Goal: Register for event/course

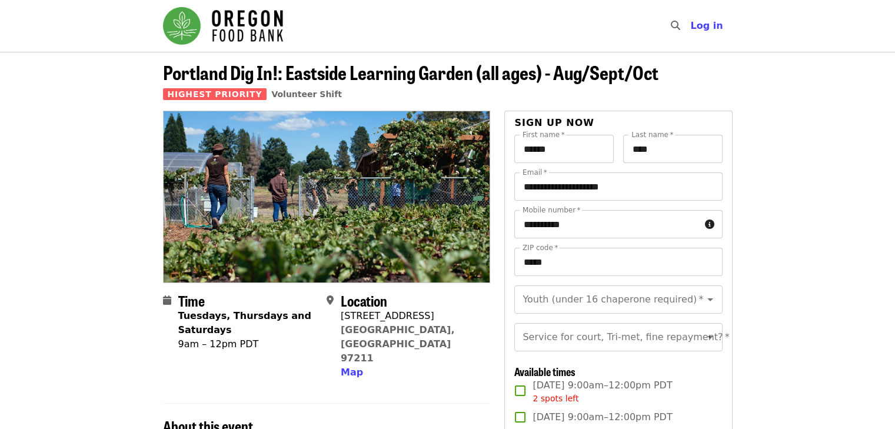
click at [246, 18] on img "Main navigation" at bounding box center [223, 26] width 120 height 38
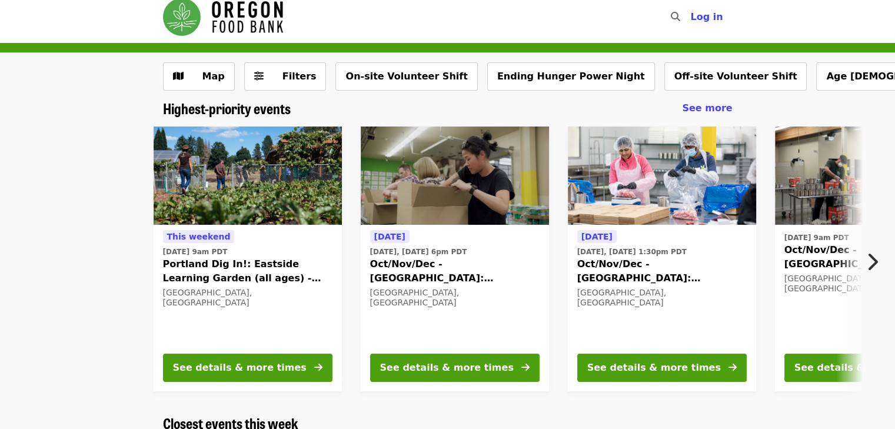
scroll to position [8, 0]
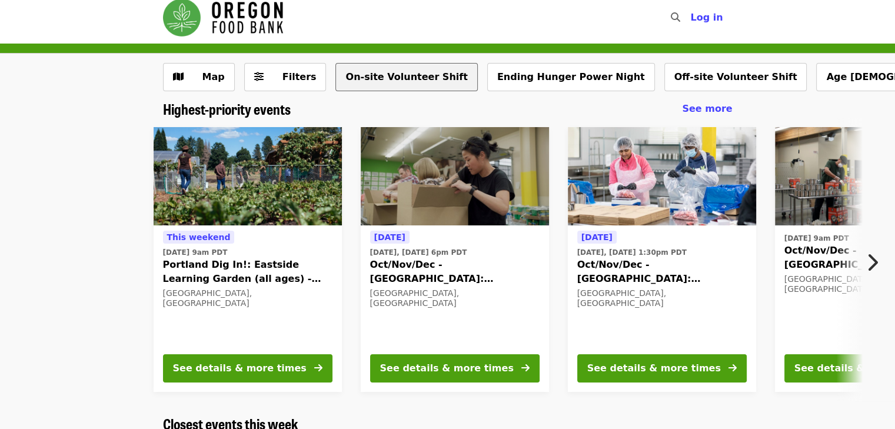
click at [359, 82] on button "On-site Volunteer Shift" at bounding box center [406, 77] width 142 height 28
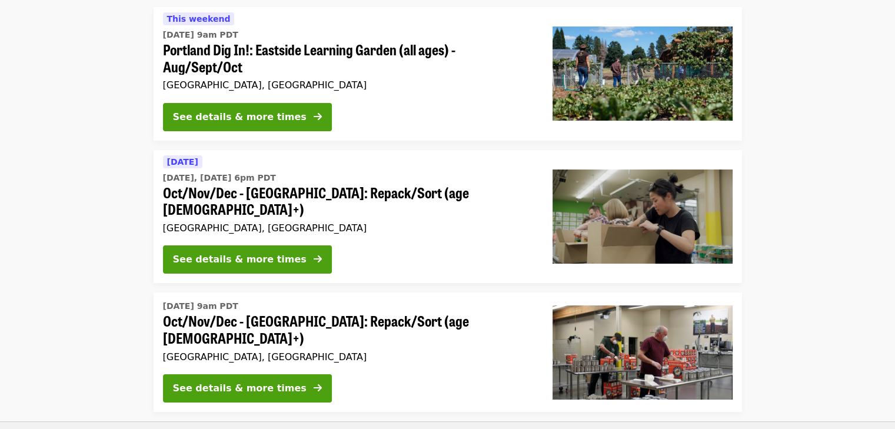
scroll to position [126, 0]
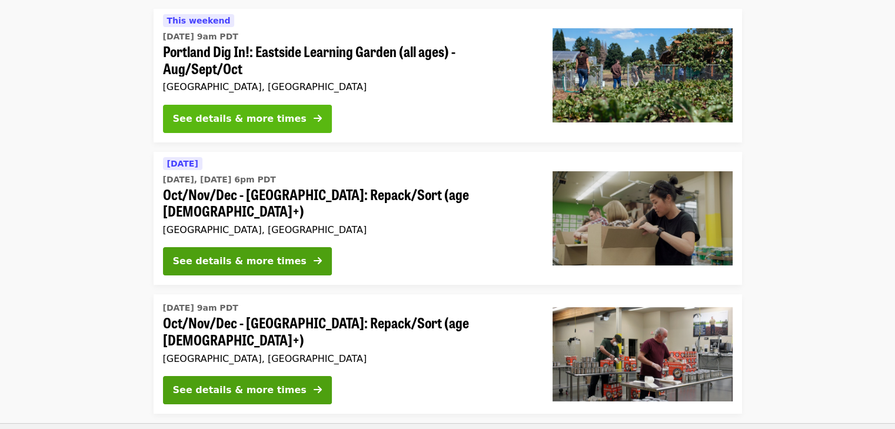
click at [313, 121] on icon "arrow-right icon" at bounding box center [317, 118] width 8 height 11
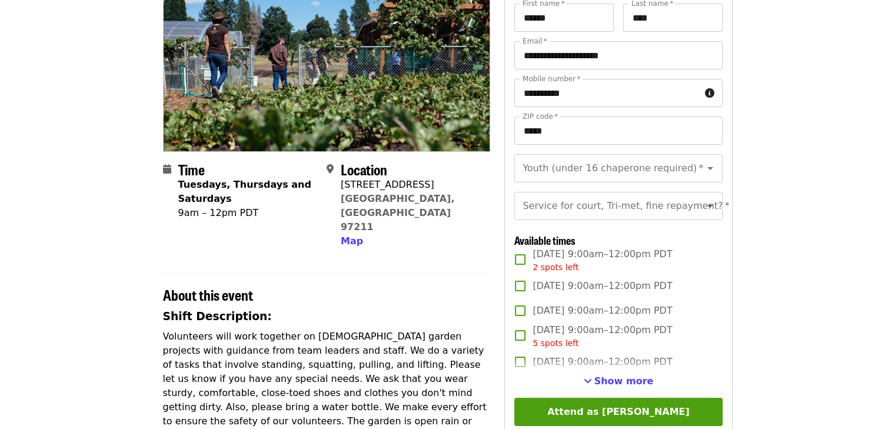
scroll to position [132, 0]
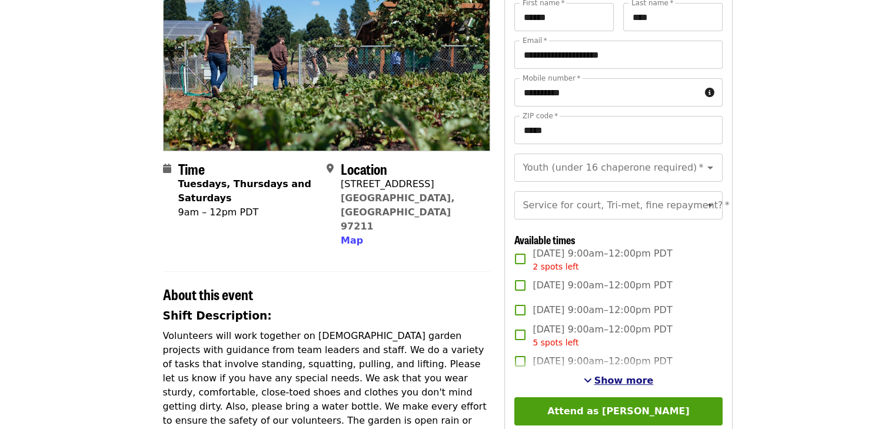
click at [603, 386] on span "Show more" at bounding box center [623, 380] width 59 height 11
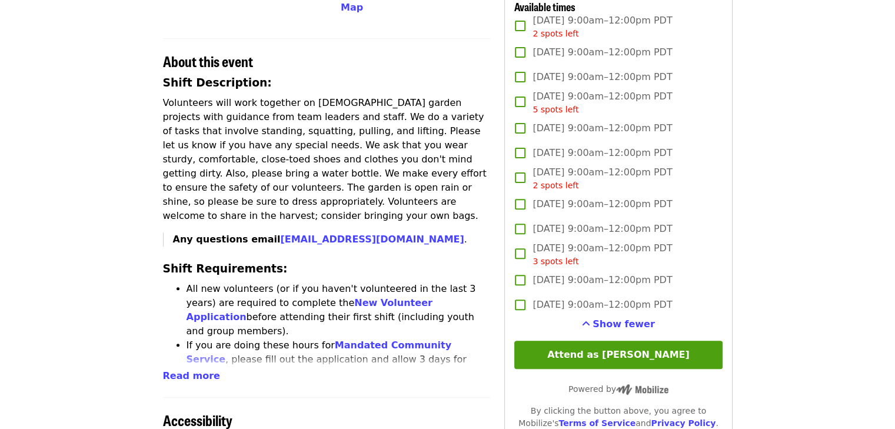
scroll to position [362, 0]
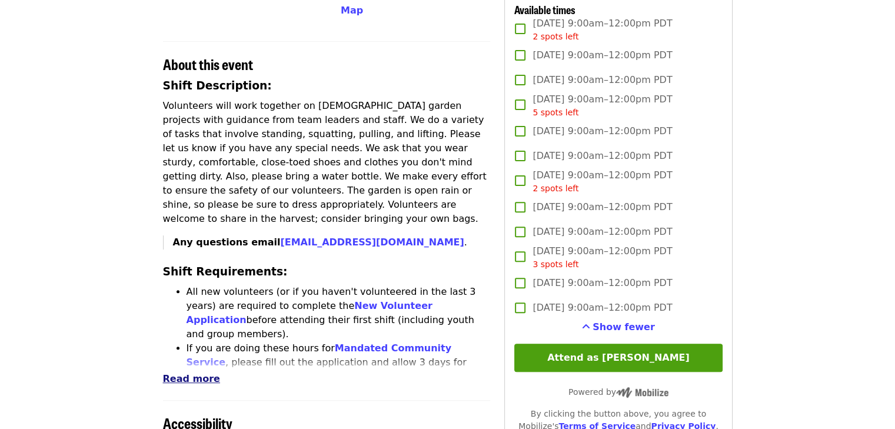
click at [196, 373] on span "Read more" at bounding box center [191, 378] width 57 height 11
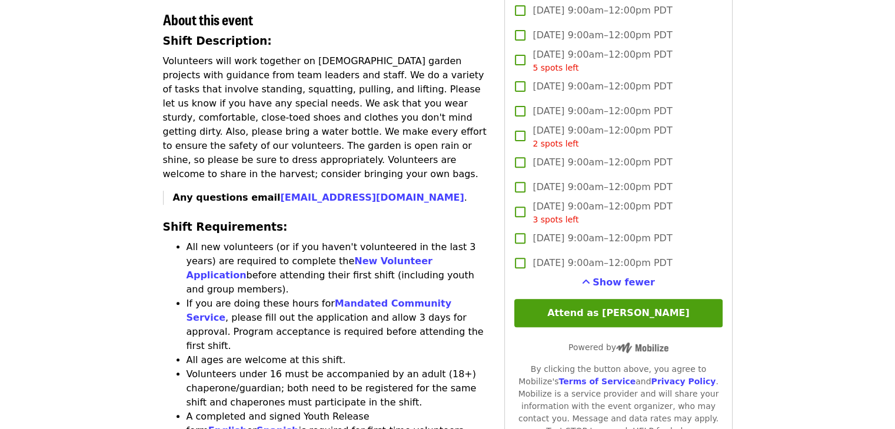
scroll to position [403, 0]
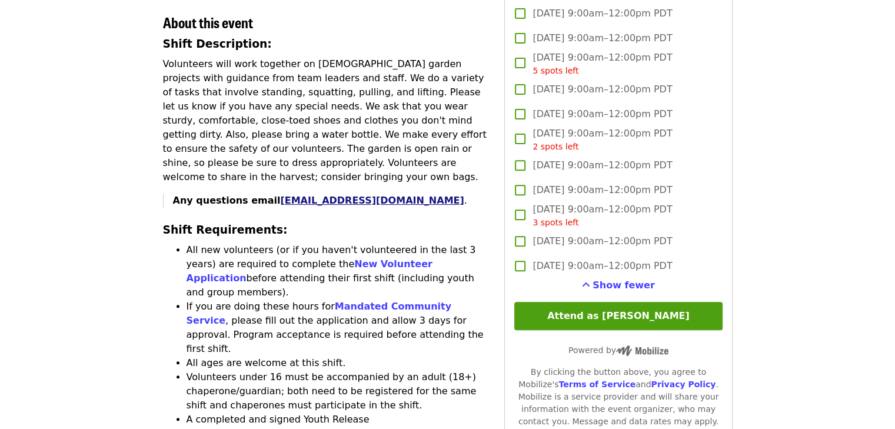
click at [282, 195] on link "[EMAIL_ADDRESS][DOMAIN_NAME]" at bounding box center [372, 200] width 184 height 11
drag, startPoint x: 397, startPoint y: 159, endPoint x: 265, endPoint y: 157, distance: 132.3
click at [265, 193] on p "Any questions email xjuarez@oregonfoodbank.org ." at bounding box center [332, 200] width 318 height 14
copy p "xjuarez@oregonfoodbank.org ."
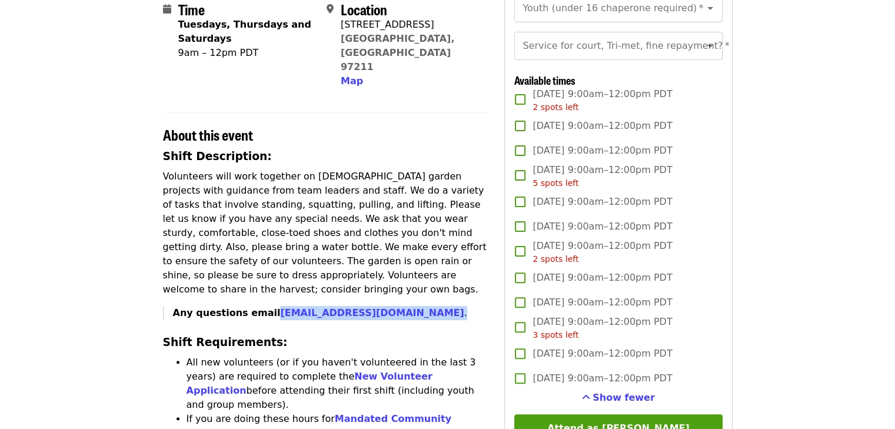
scroll to position [286, 0]
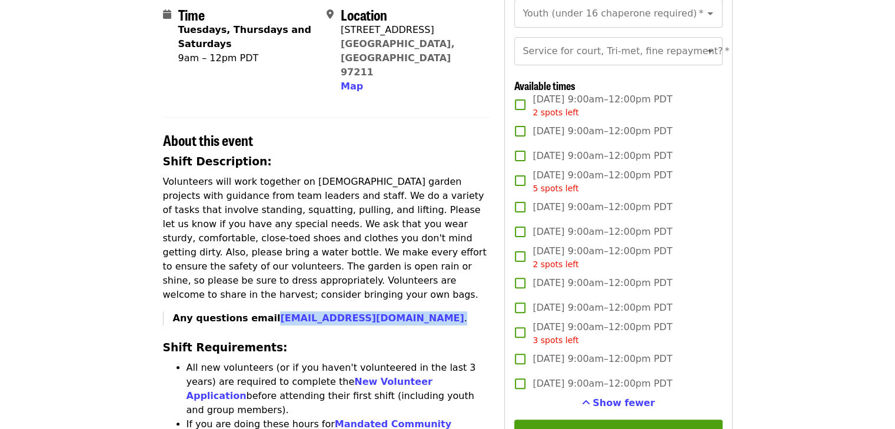
click at [542, 195] on span "Sat, Oct 11, 9:00am–12:00pm PDT 5 spots left" at bounding box center [601, 181] width 139 height 26
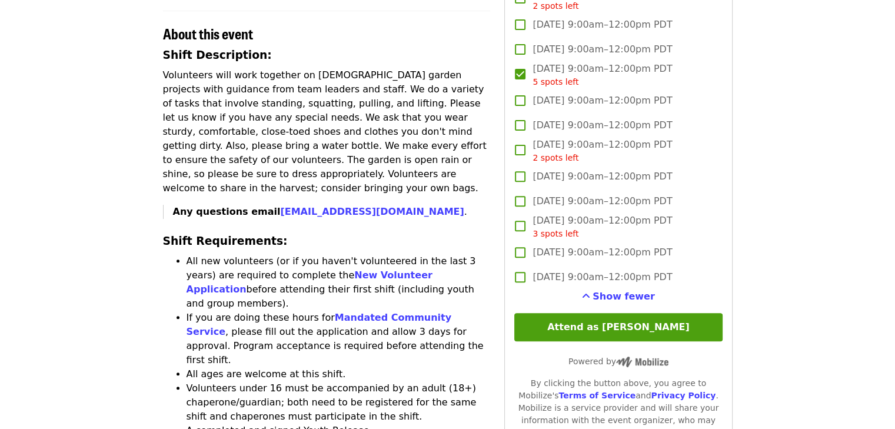
scroll to position [393, 0]
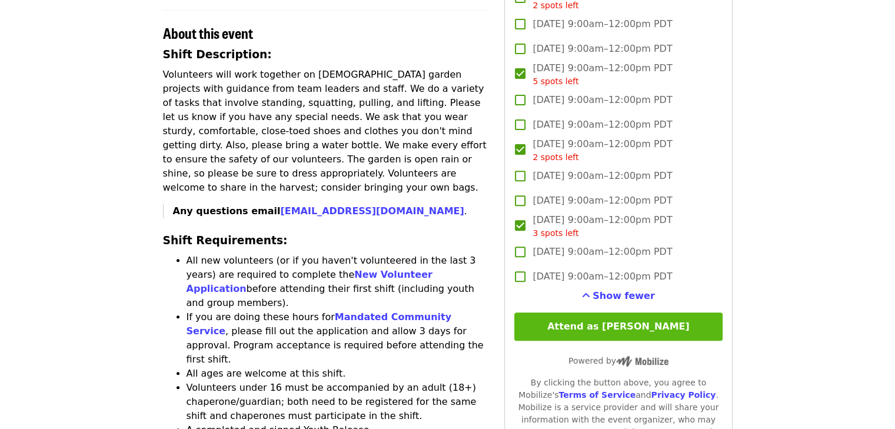
click at [560, 341] on button "Attend as [PERSON_NAME]" at bounding box center [618, 326] width 208 height 28
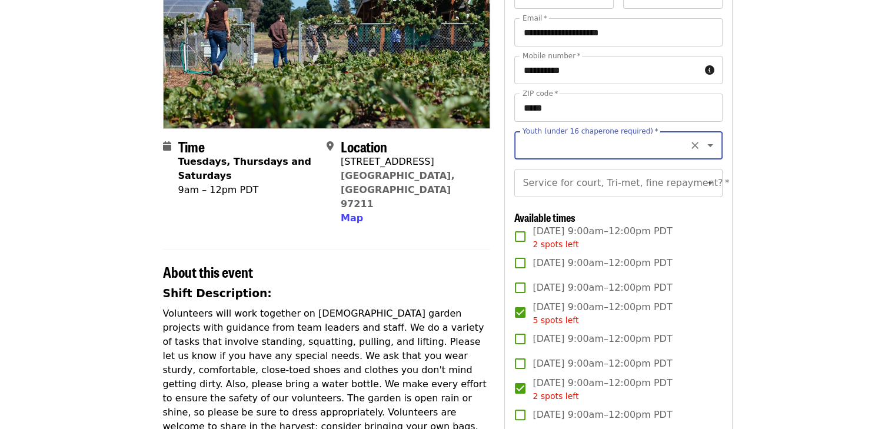
scroll to position [154, 0]
click at [703, 148] on icon "Open" at bounding box center [710, 145] width 14 height 14
click at [521, 175] on li "16 and older" at bounding box center [613, 176] width 199 height 21
type input "**********"
click at [703, 190] on icon "Open" at bounding box center [710, 183] width 14 height 14
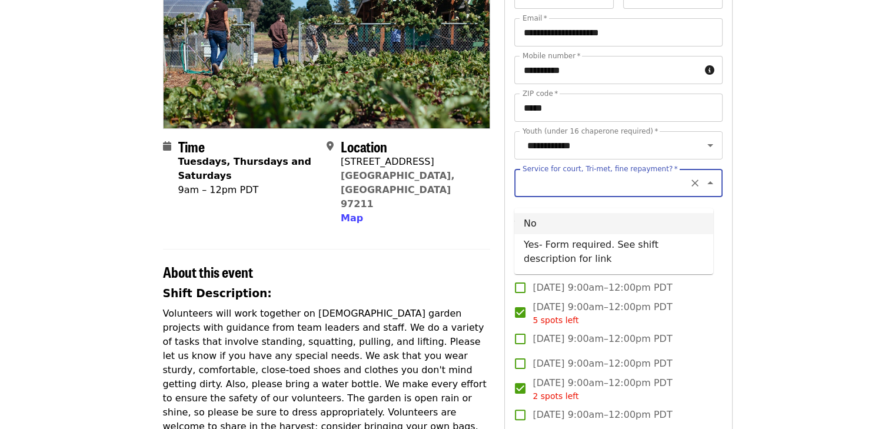
click at [646, 221] on li "No" at bounding box center [613, 223] width 199 height 21
type input "**"
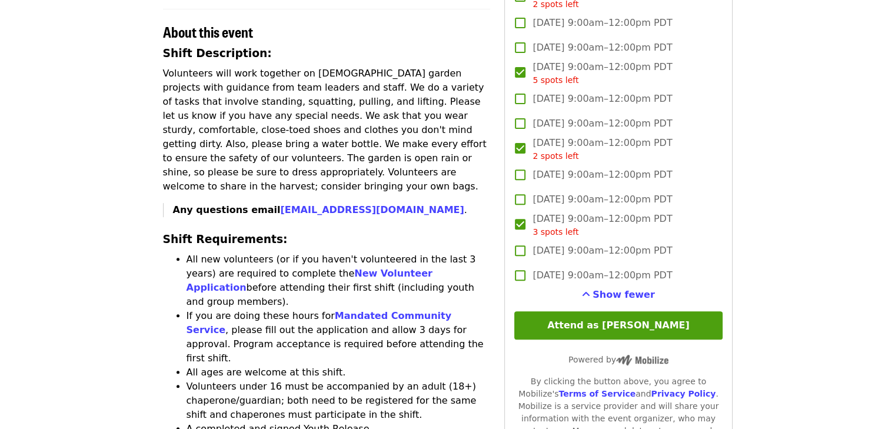
scroll to position [399, 0]
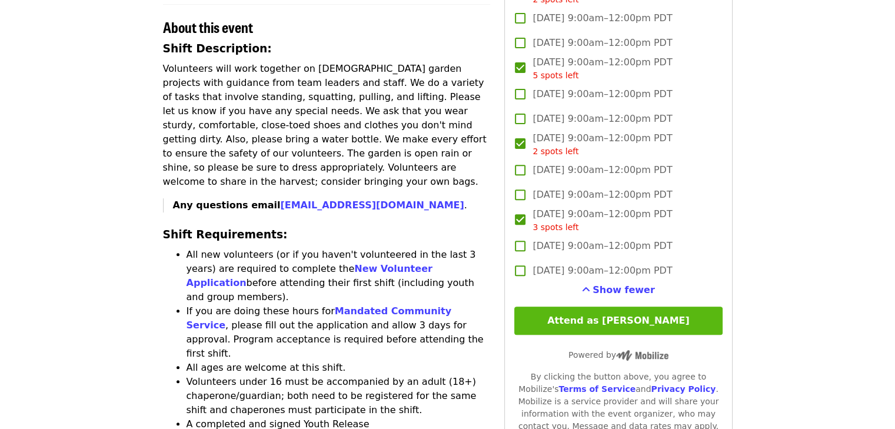
click at [681, 335] on button "Attend as [PERSON_NAME]" at bounding box center [618, 320] width 208 height 28
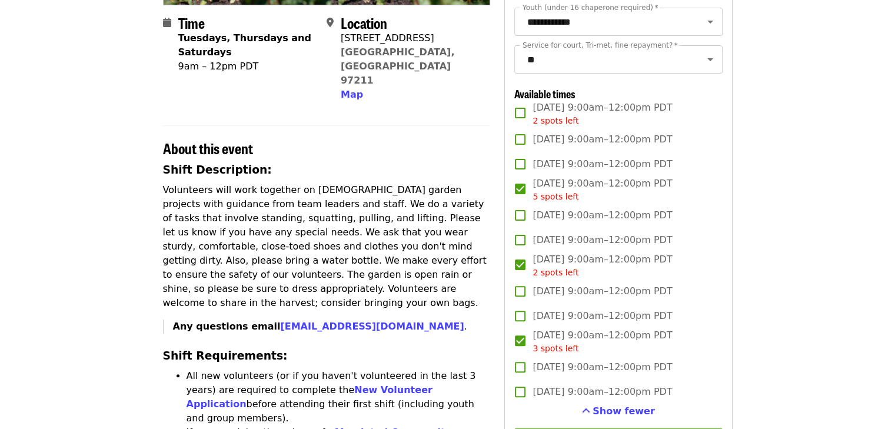
scroll to position [276, 0]
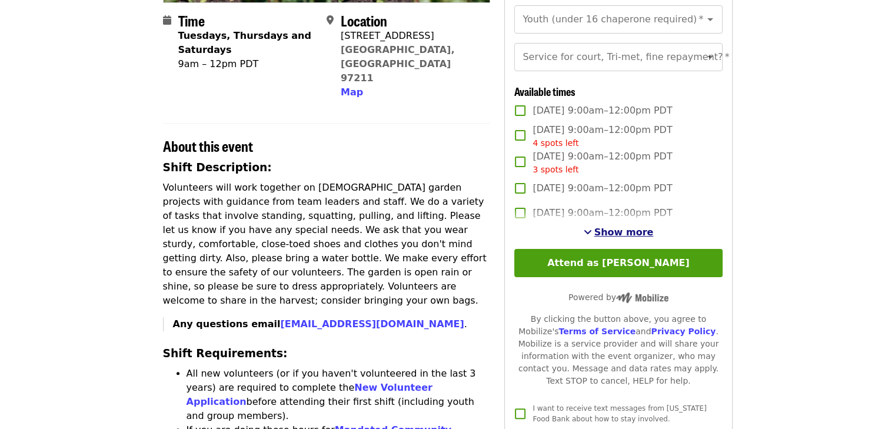
click at [605, 238] on span "Show more" at bounding box center [623, 231] width 59 height 11
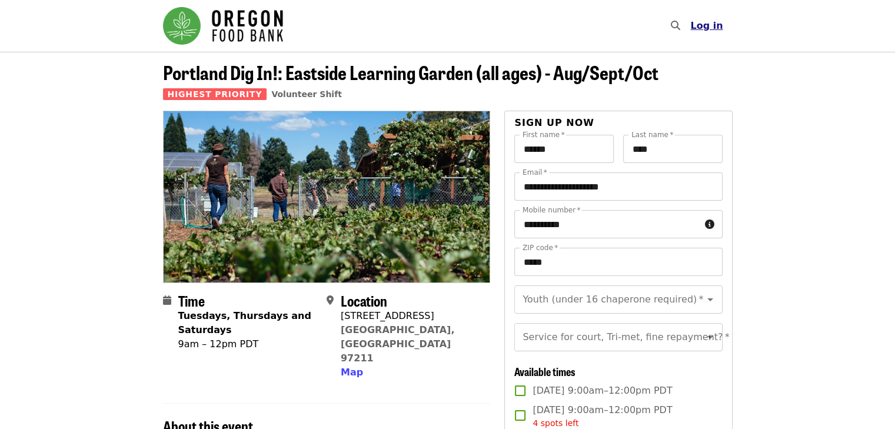
click at [712, 26] on span "Log in" at bounding box center [706, 25] width 32 height 11
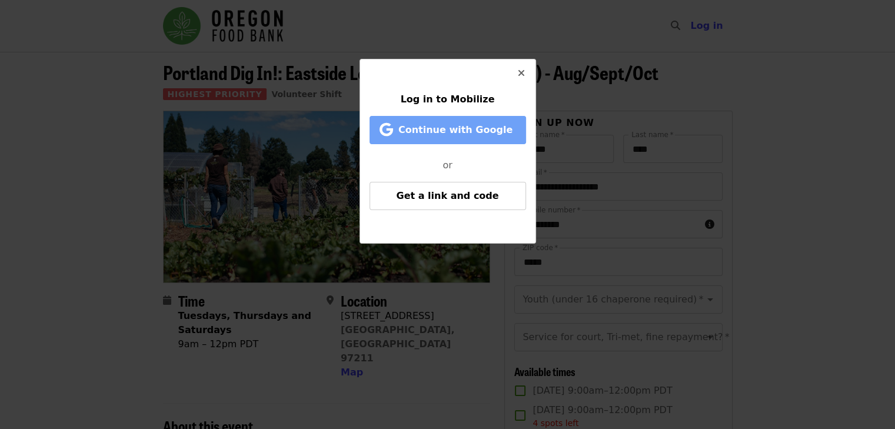
click at [488, 118] on button "Continue with Google" at bounding box center [447, 130] width 156 height 28
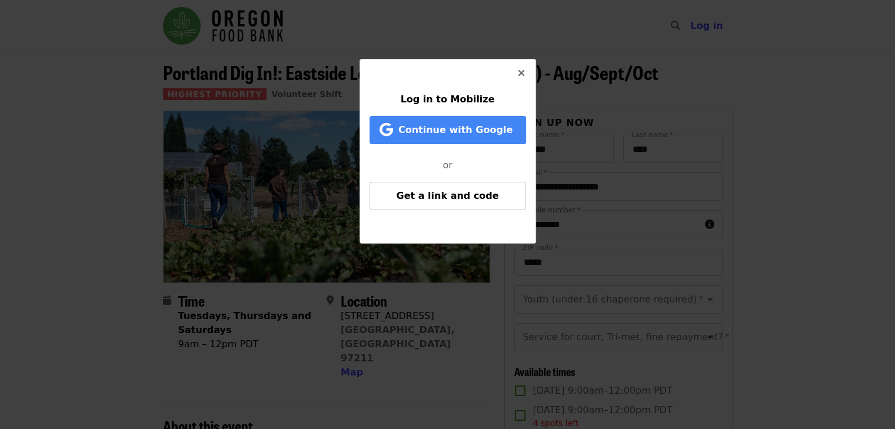
click at [521, 76] on icon "times icon" at bounding box center [521, 73] width 7 height 11
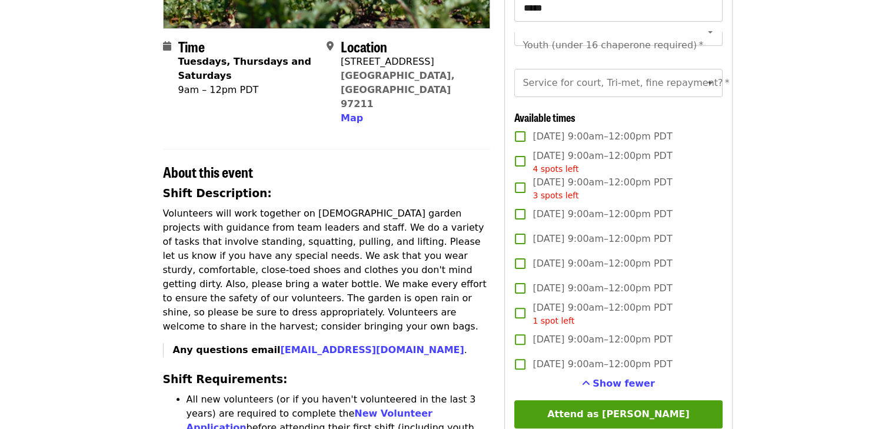
scroll to position [270, 0]
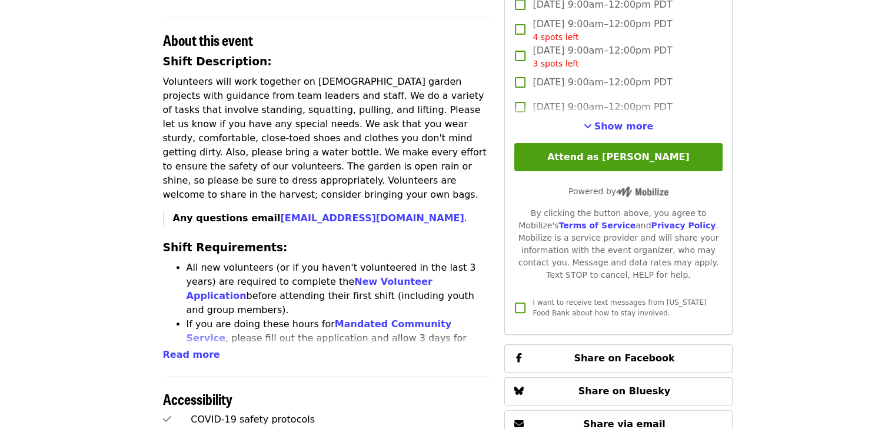
scroll to position [345, 0]
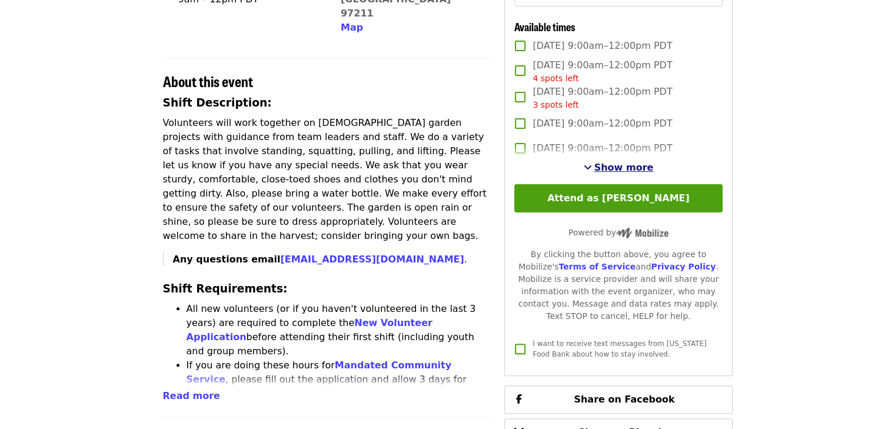
click at [613, 173] on span "Show more" at bounding box center [623, 167] width 59 height 11
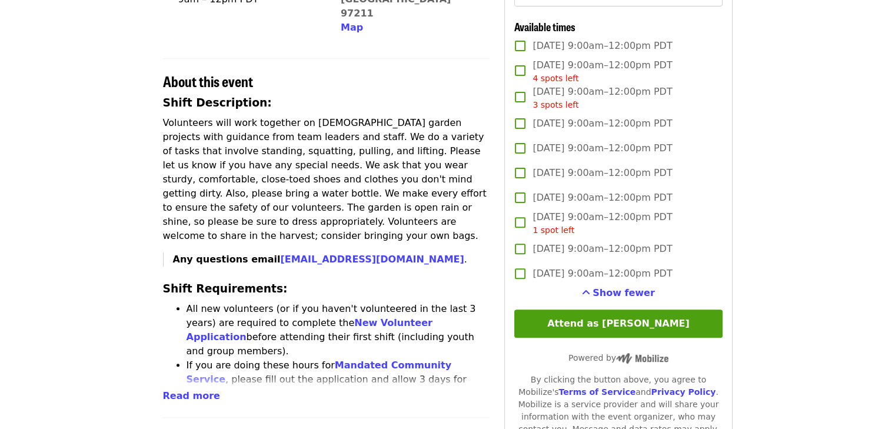
click at [592, 236] on div "1 spot left" at bounding box center [601, 230] width 139 height 12
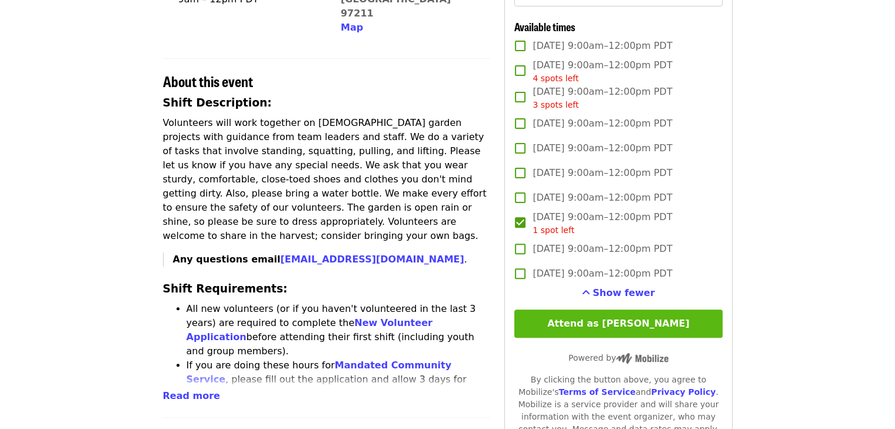
click at [609, 337] on button "Attend as [PERSON_NAME]" at bounding box center [618, 323] width 208 height 28
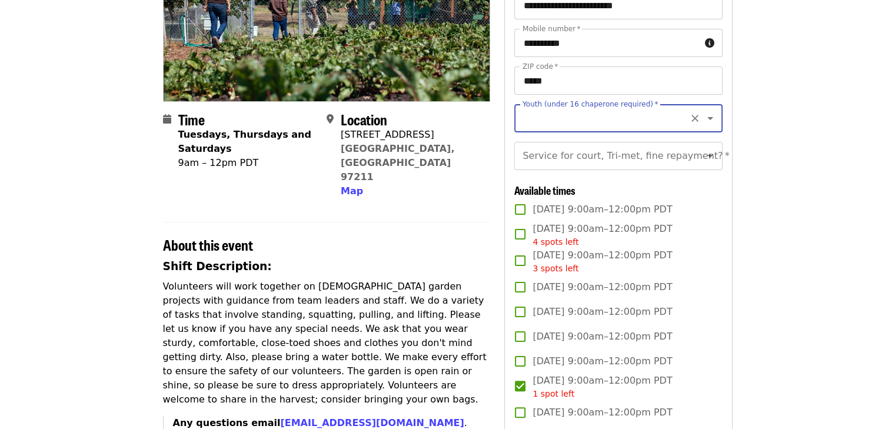
scroll to position [179, 0]
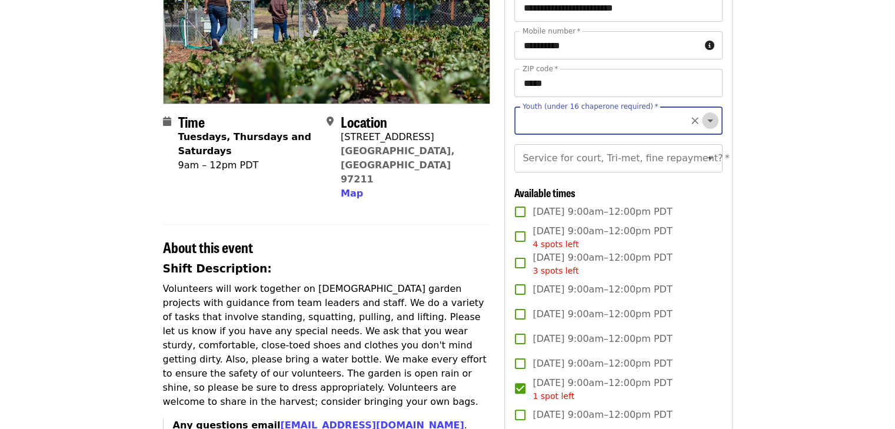
click at [703, 117] on icon "Open" at bounding box center [710, 121] width 14 height 14
click at [531, 150] on li "16 and older" at bounding box center [613, 152] width 199 height 21
type input "**********"
click at [533, 168] on div "Service for court, Tri-met, fine repayment?   * Service for court, Tri-met, fin…" at bounding box center [618, 158] width 208 height 28
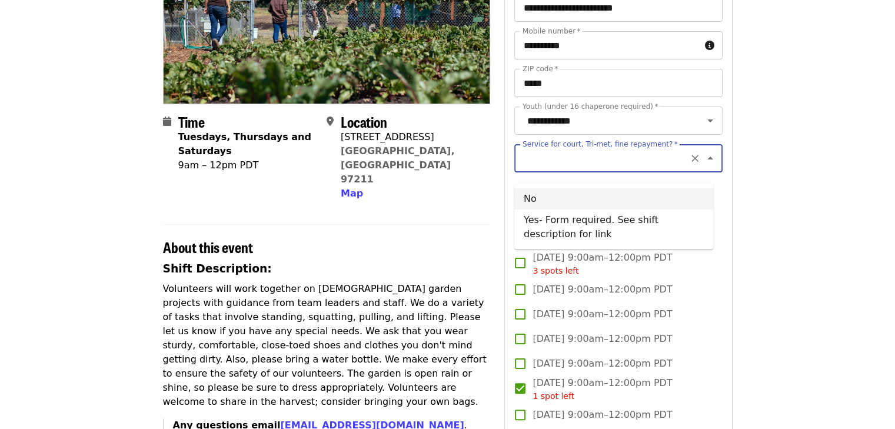
click at [569, 198] on li "No" at bounding box center [613, 198] width 199 height 21
type input "**"
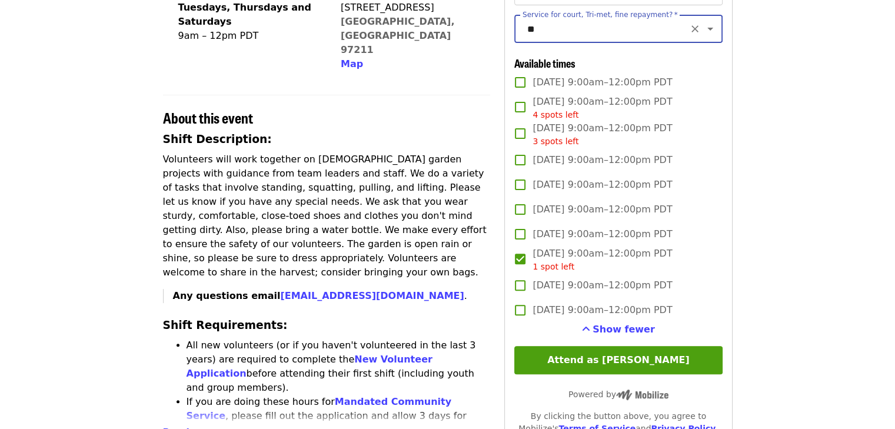
scroll to position [308, 0]
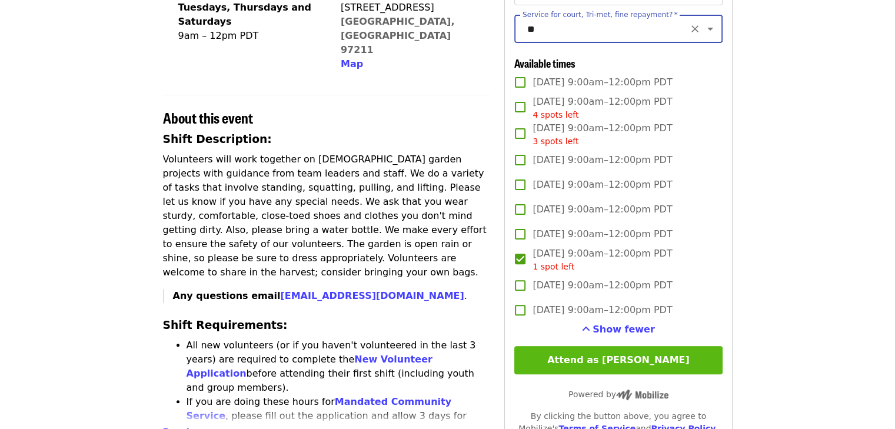
click at [675, 374] on button "Attend as [PERSON_NAME]" at bounding box center [618, 360] width 208 height 28
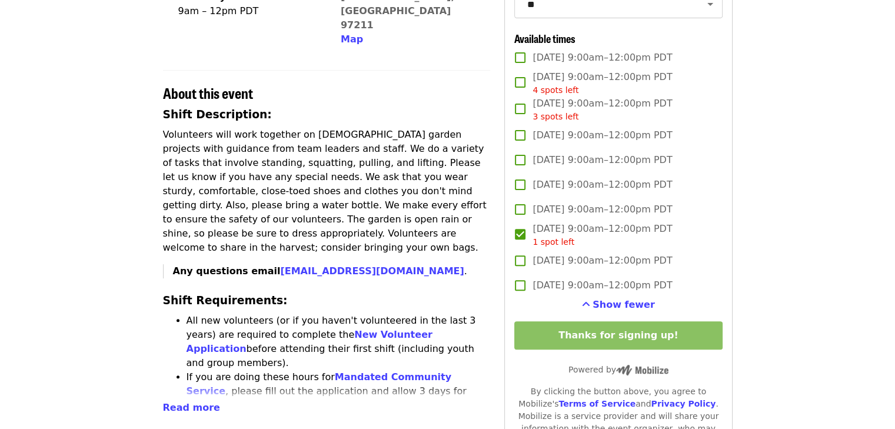
scroll to position [322, 0]
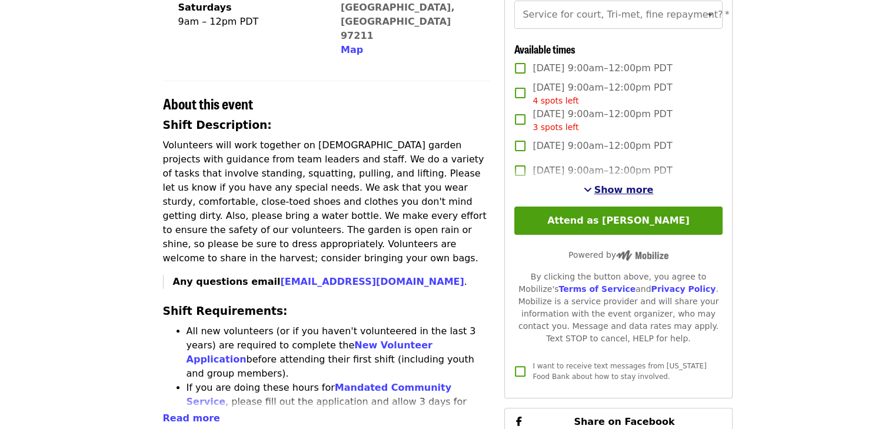
scroll to position [322, 0]
click at [636, 195] on span "Show more" at bounding box center [623, 189] width 59 height 11
